Goal: Task Accomplishment & Management: Manage account settings

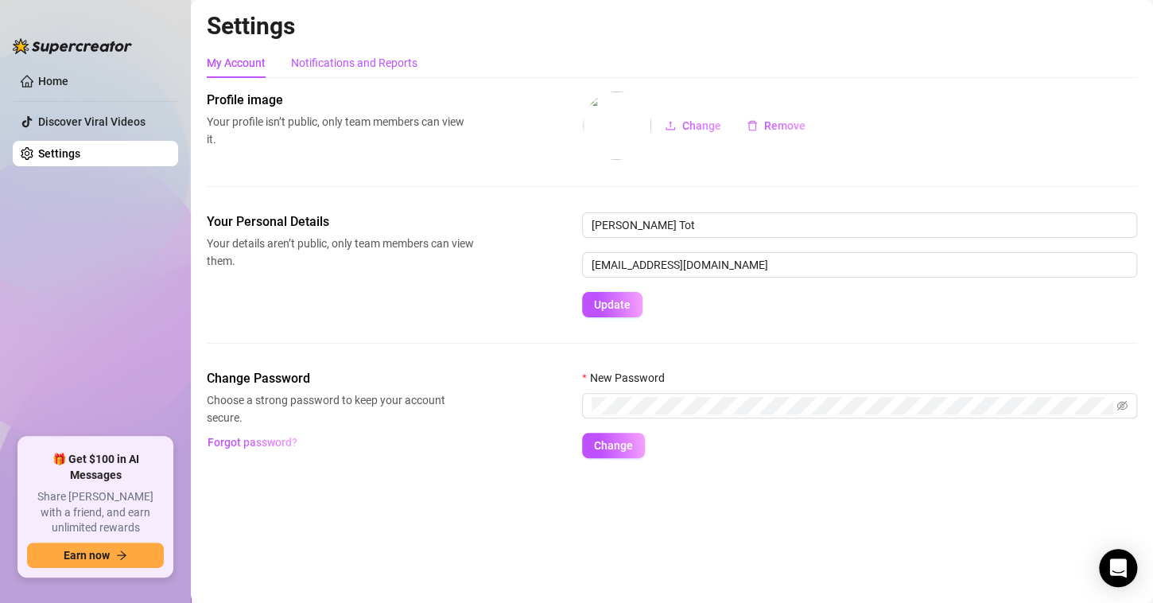
click at [376, 66] on div "Notifications and Reports" at bounding box center [354, 62] width 126 height 17
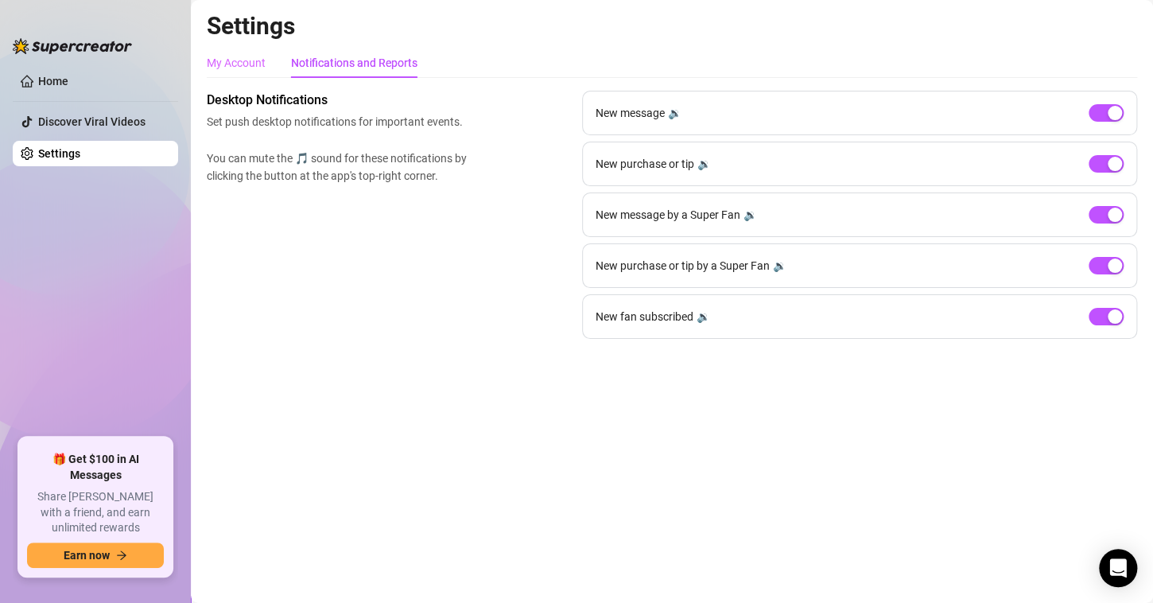
click at [249, 72] on div "My Account" at bounding box center [236, 63] width 59 height 30
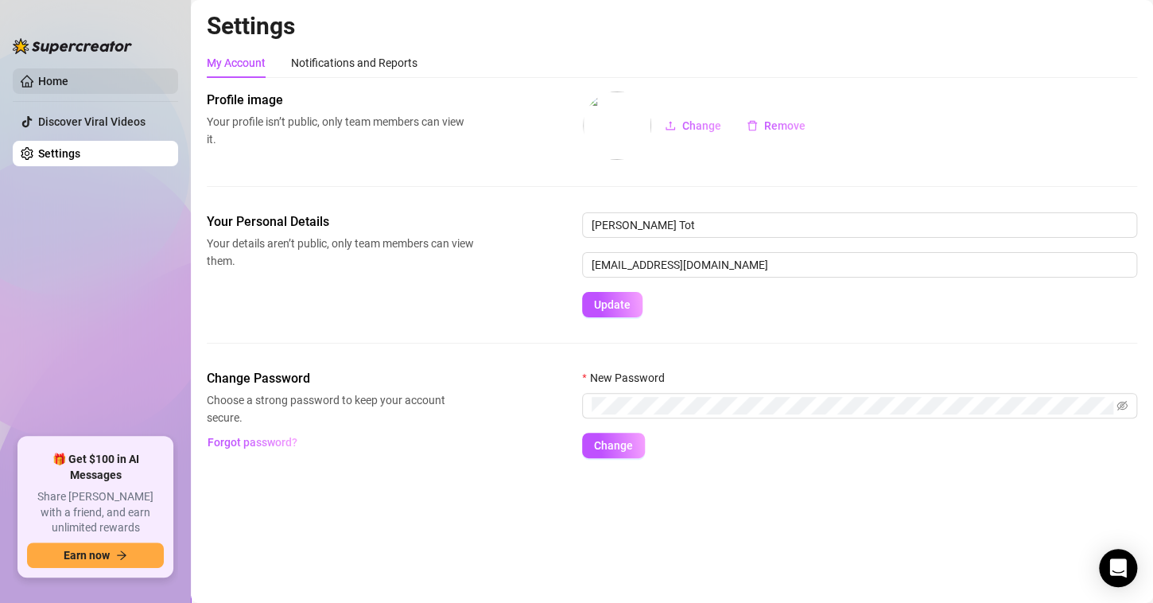
click at [68, 87] on link "Home" at bounding box center [53, 81] width 30 height 13
